Goal: Find specific page/section: Find specific page/section

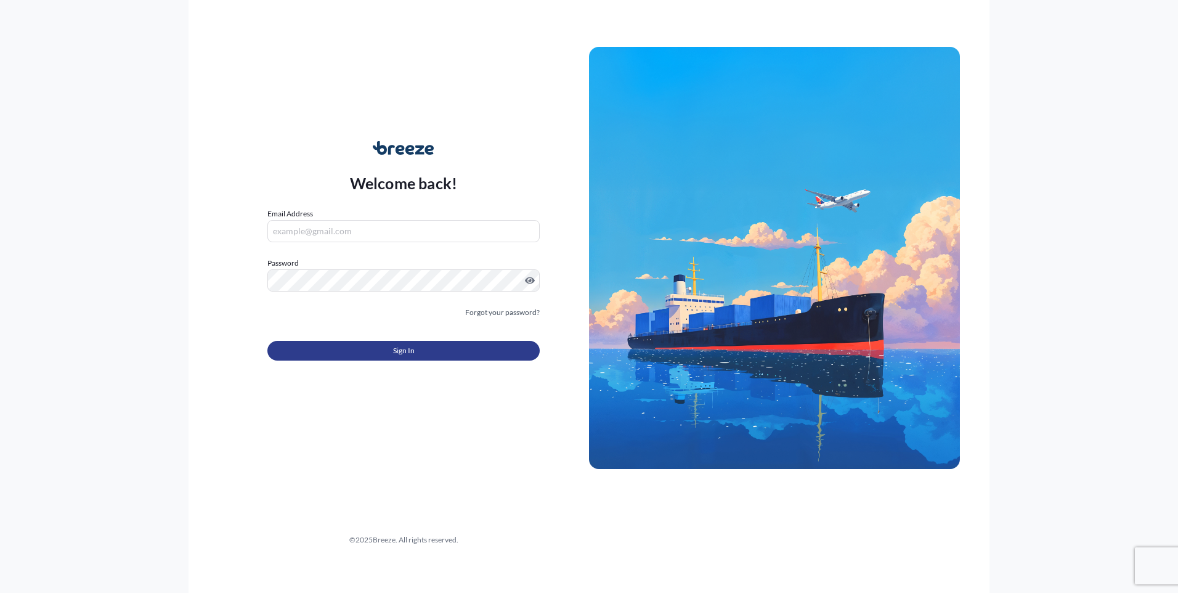
type input "[EMAIL_ADDRESS][DOMAIN_NAME]"
click at [421, 346] on button "Sign In" at bounding box center [403, 351] width 272 height 20
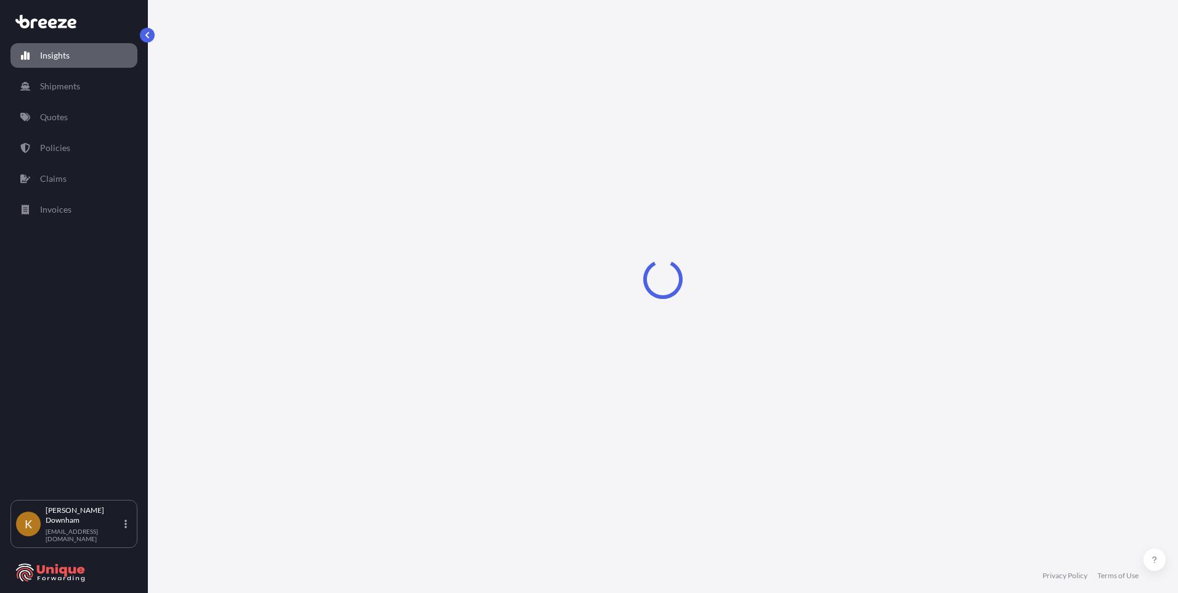
select select "2025"
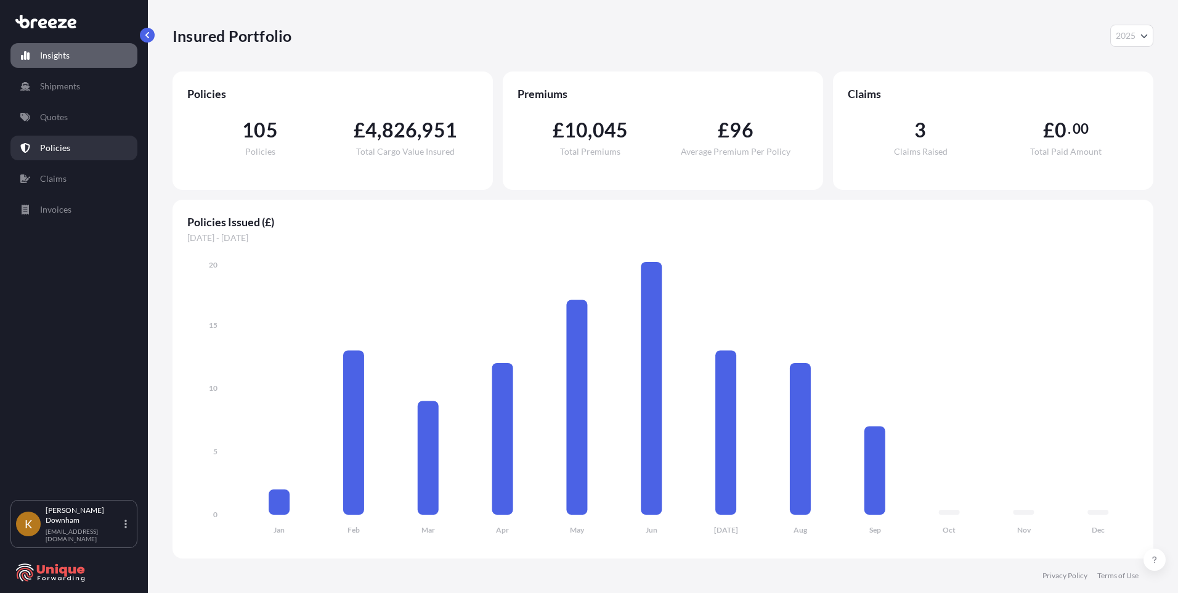
click at [67, 142] on p "Policies" at bounding box center [55, 148] width 30 height 12
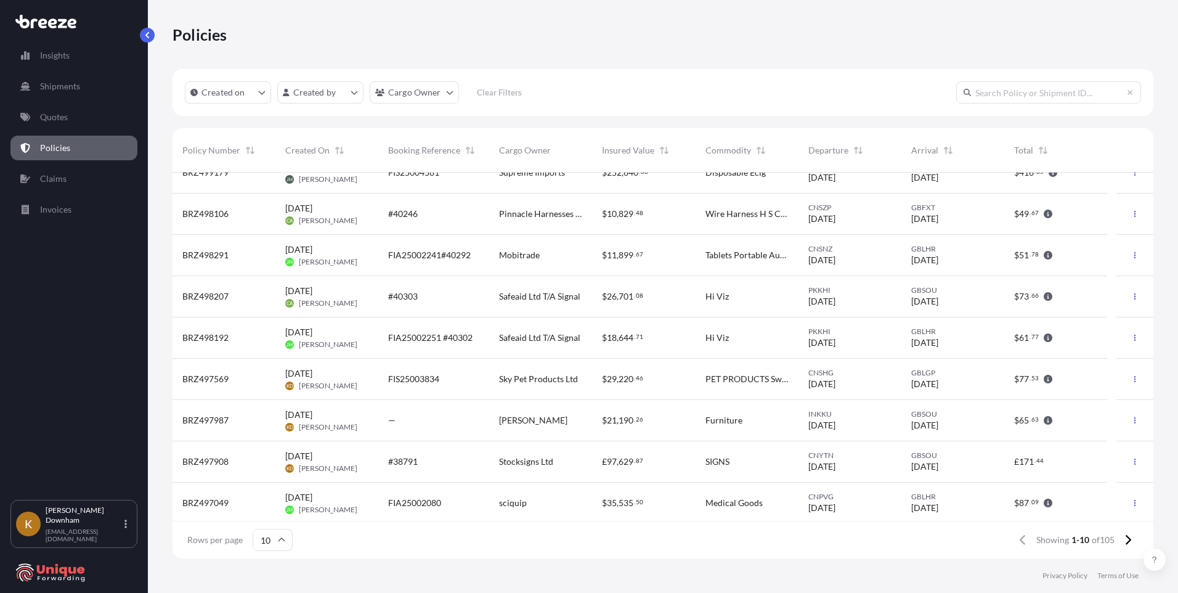
scroll to position [65, 0]
